Goal: Information Seeking & Learning: Learn about a topic

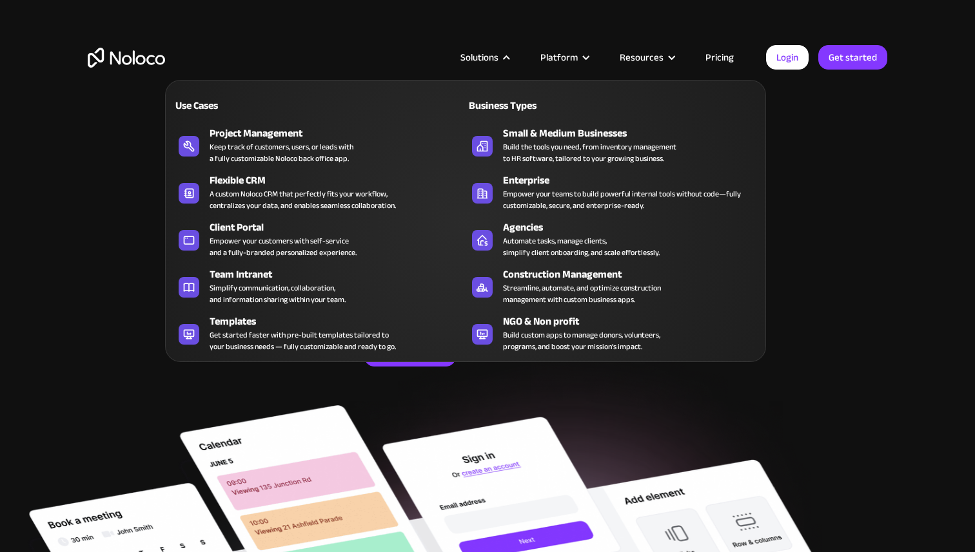
click at [507, 60] on div at bounding box center [507, 58] width 10 height 10
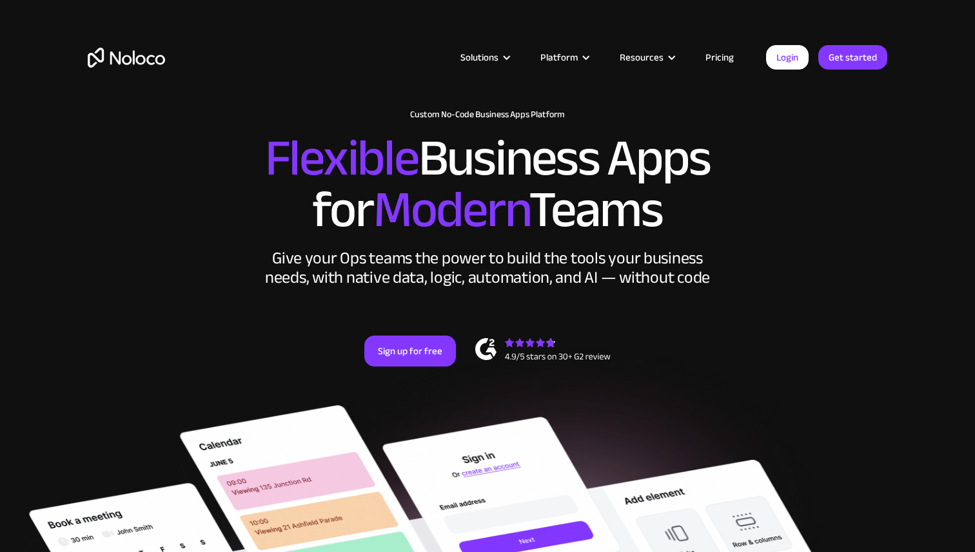
click at [507, 60] on div at bounding box center [507, 58] width 10 height 10
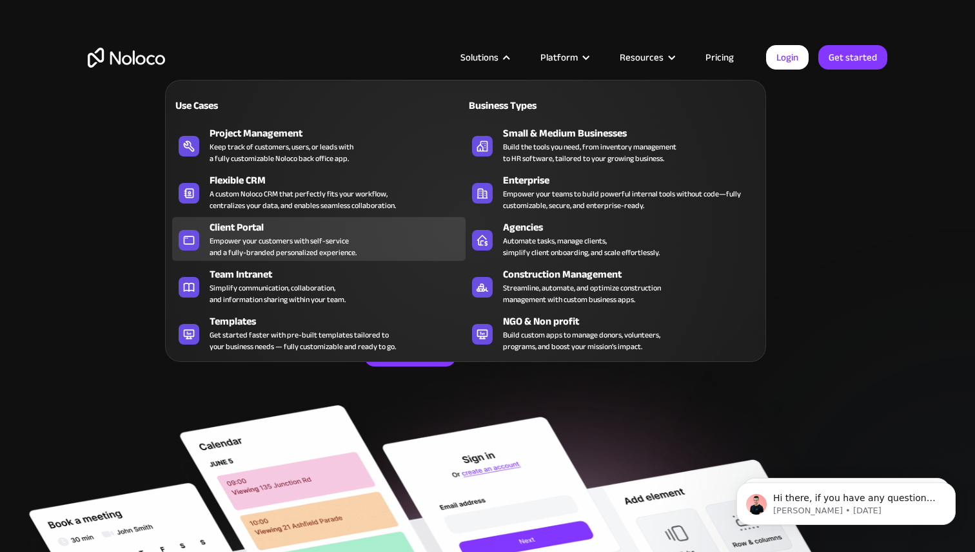
click at [317, 257] on div "Use Cases Business Types Project Management Keep track of customers, users, or …" at bounding box center [465, 221] width 601 height 282
click at [317, 257] on div "Empower your customers with self-service and a fully-branded personalized exper…" at bounding box center [282, 246] width 147 height 23
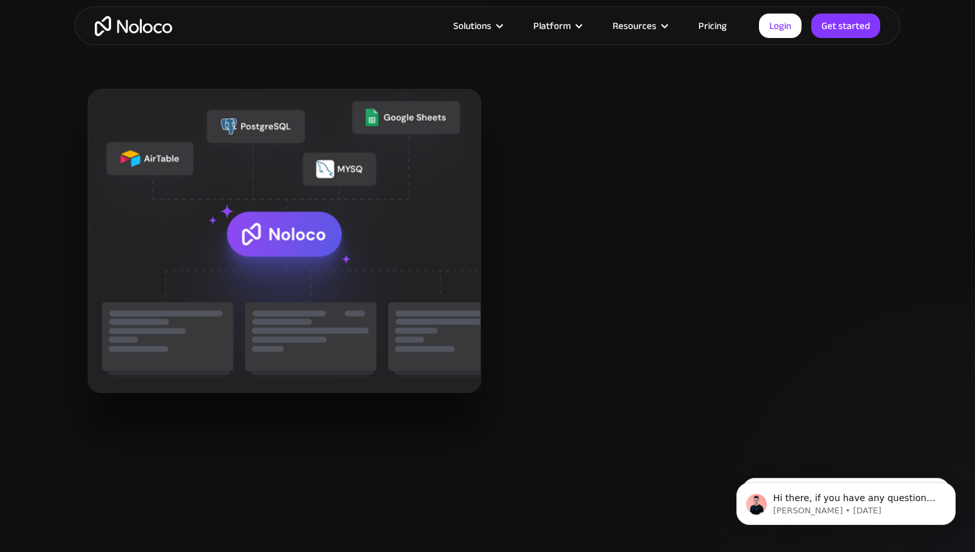
scroll to position [1535, 0]
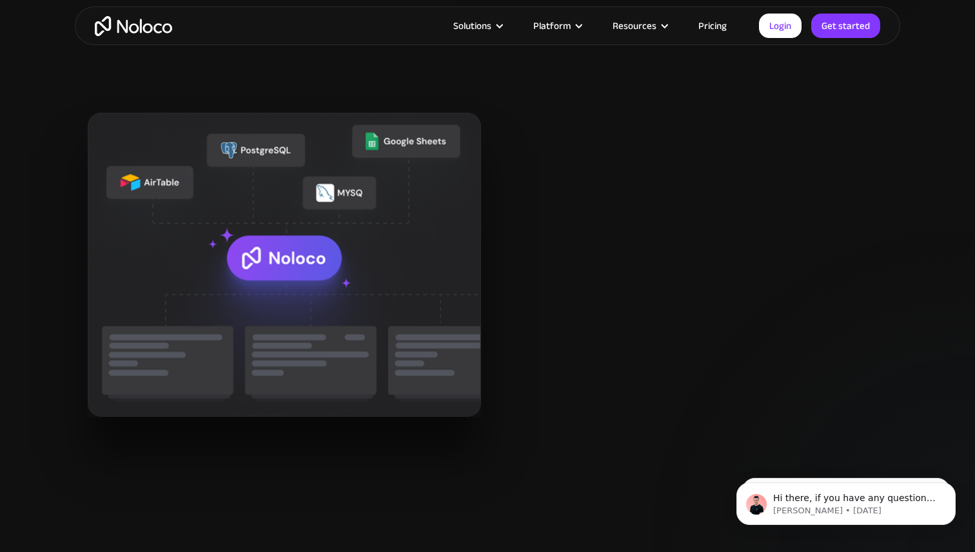
click at [503, 35] on div "Solutions Use Cases Business Types Project Management Keep track of customers, …" at bounding box center [487, 25] width 825 height 39
click at [503, 34] on div "Solutions Use Cases Business Types Project Management Keep track of customers, …" at bounding box center [487, 25] width 825 height 39
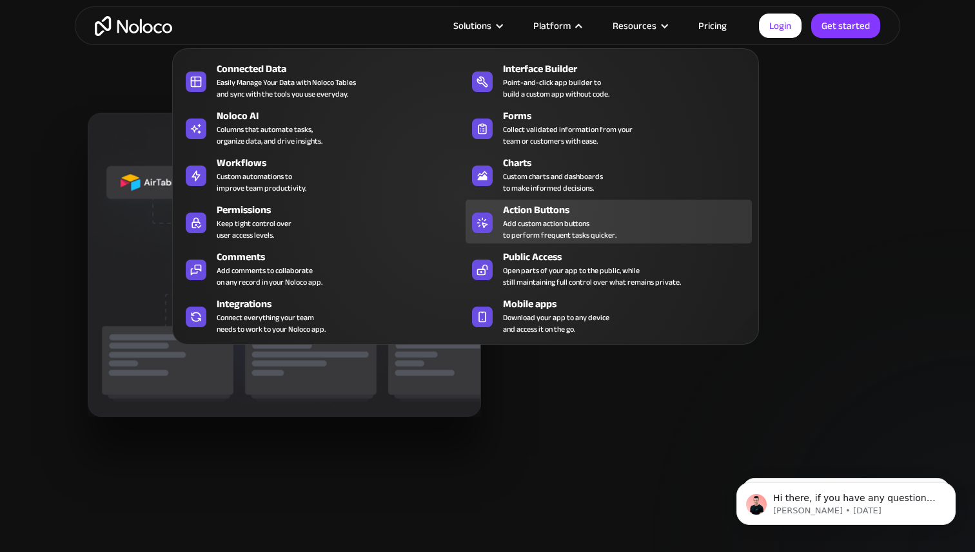
click at [512, 225] on div "Add custom action buttons to perform frequent tasks quicker." at bounding box center [559, 229] width 113 height 23
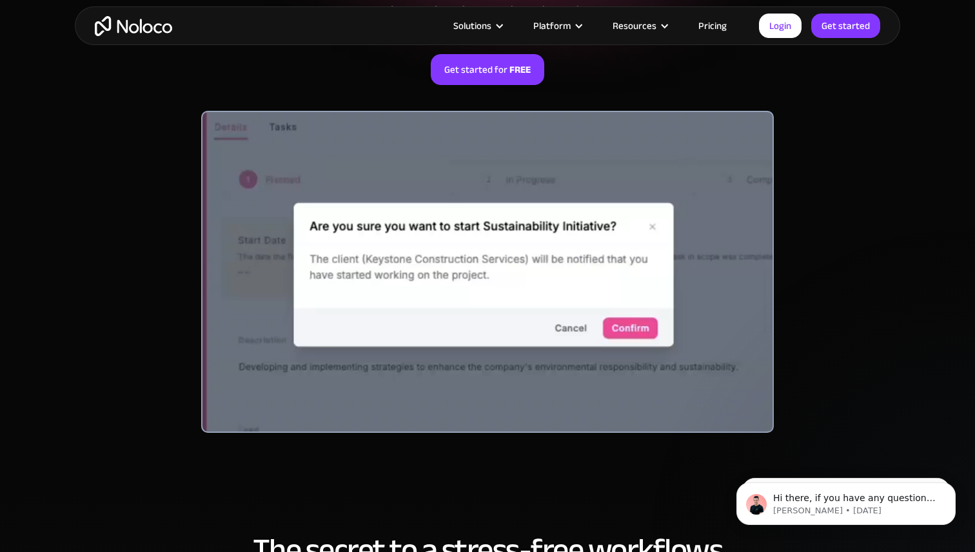
scroll to position [264, 0]
